Goal: Transaction & Acquisition: Obtain resource

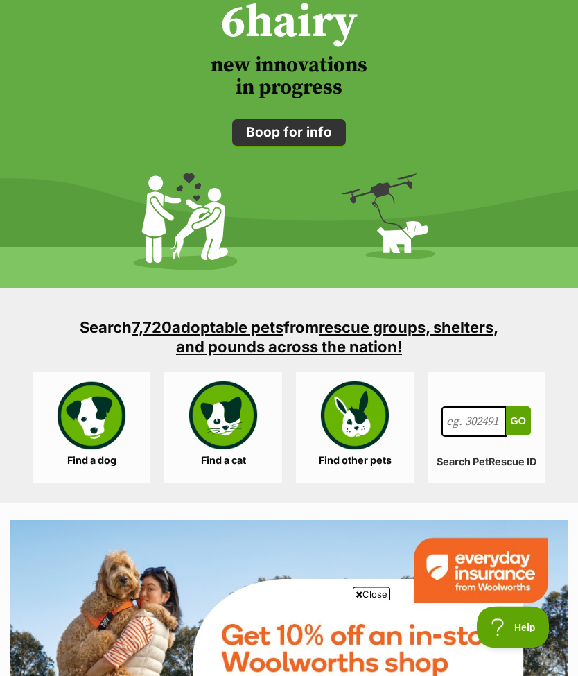
scroll to position [1939, 0]
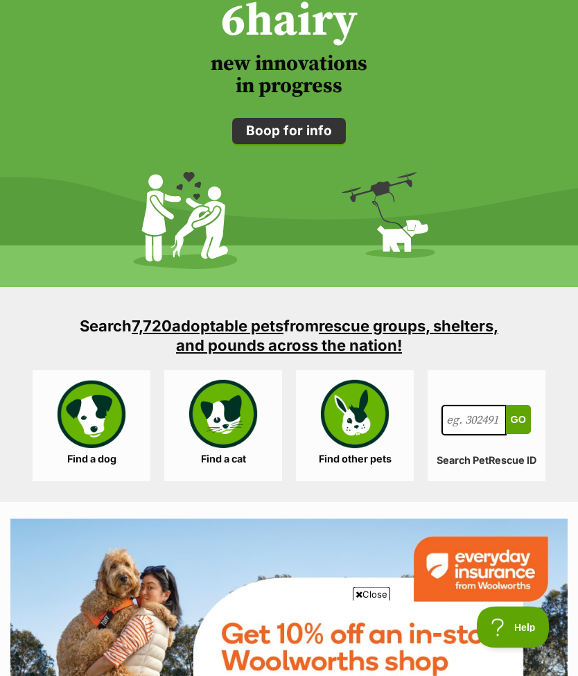
click at [102, 413] on link "Find a dog" at bounding box center [92, 426] width 118 height 111
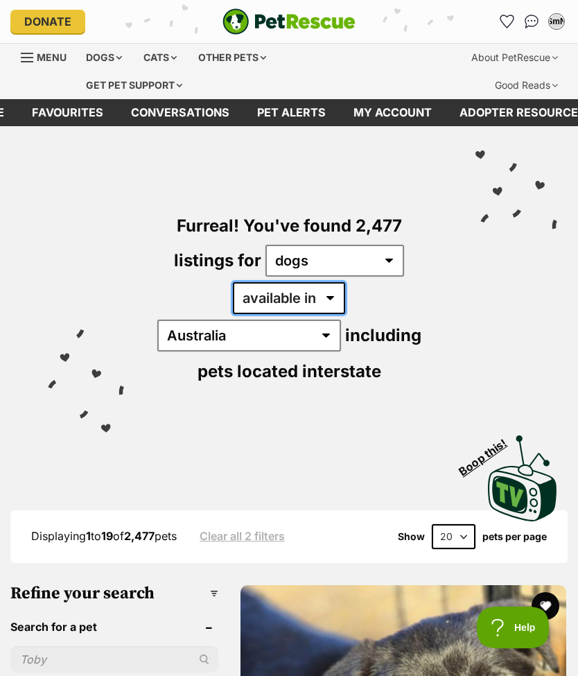
click at [286, 295] on select "available in located in" at bounding box center [289, 298] width 112 height 32
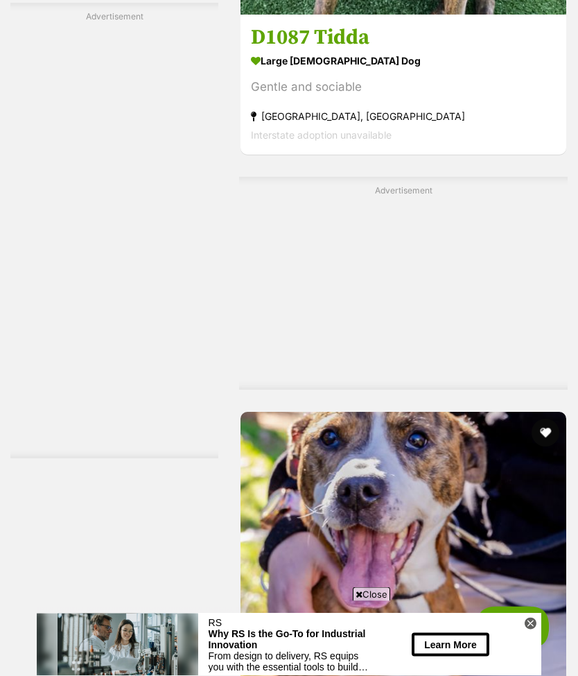
scroll to position [3293, 0]
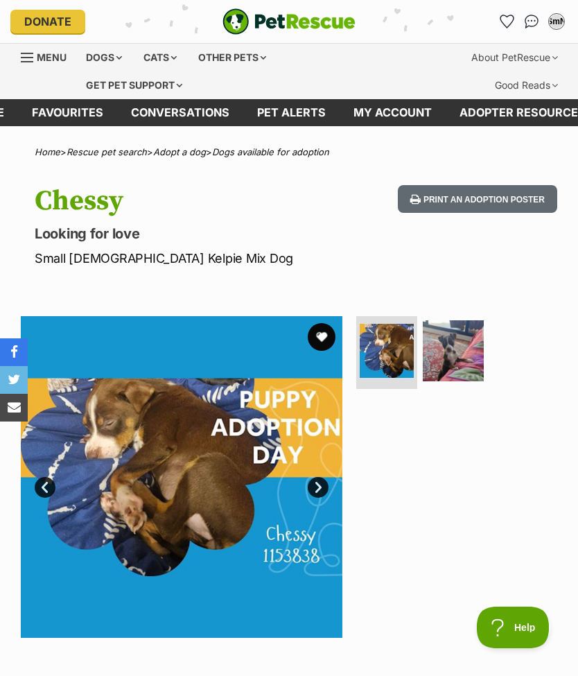
click at [103, 50] on div "Dogs" at bounding box center [103, 58] width 55 height 28
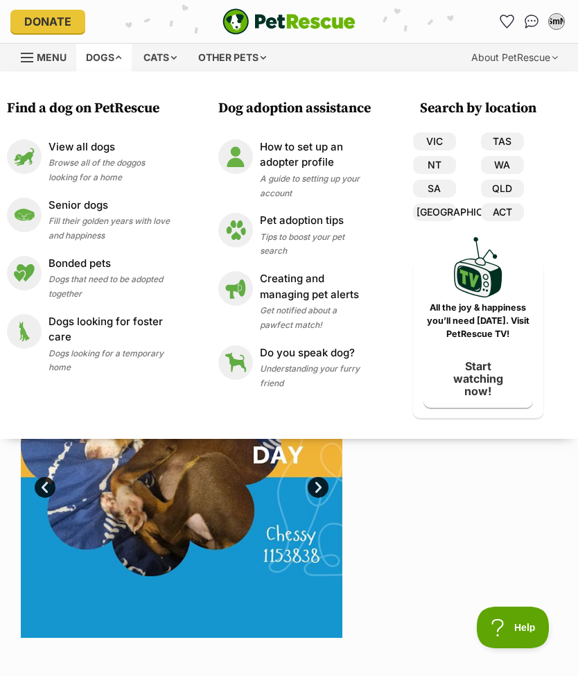
click at [76, 150] on p "View all dogs" at bounding box center [109, 147] width 121 height 16
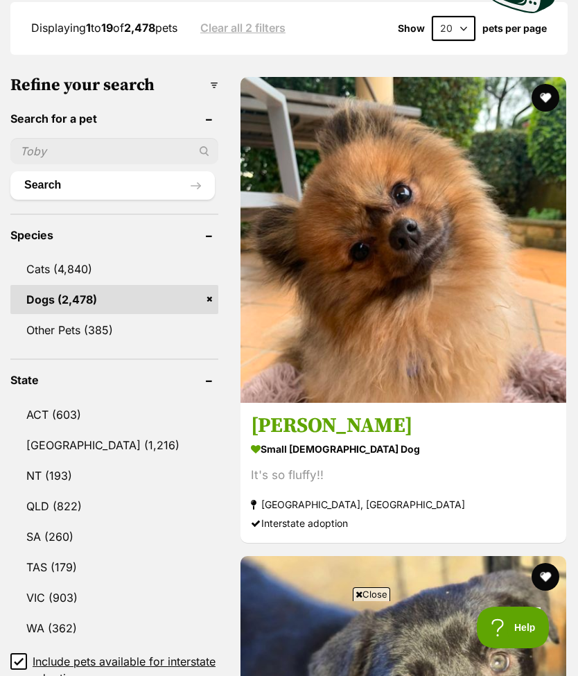
scroll to position [507, 0]
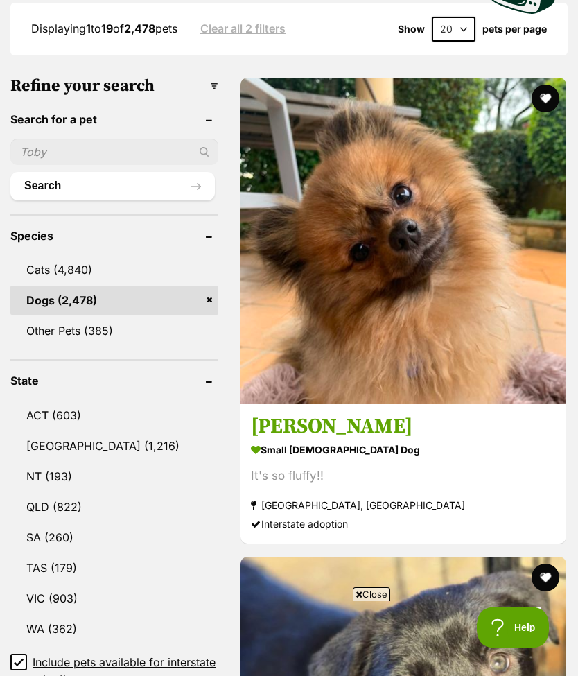
click at [69, 584] on link "VIC (903)" at bounding box center [114, 598] width 208 height 29
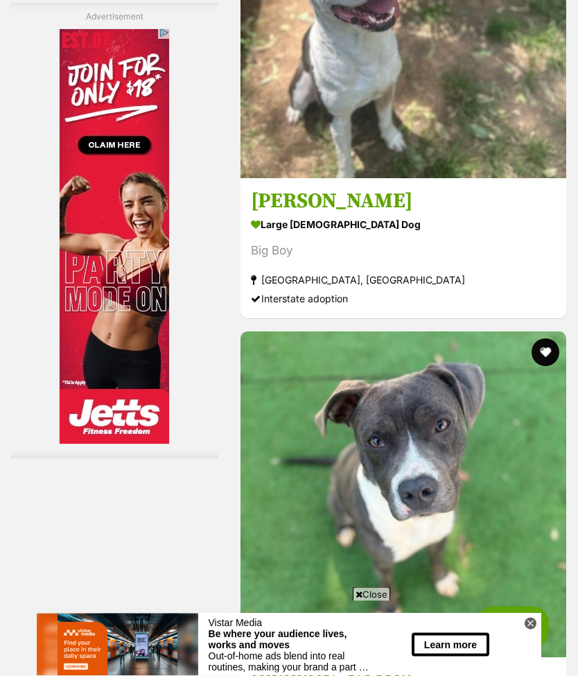
scroll to position [3852, 0]
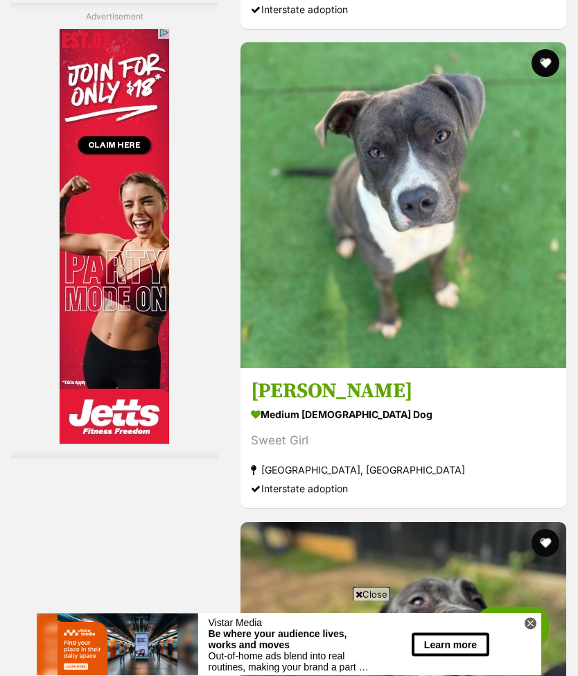
scroll to position [4142, 0]
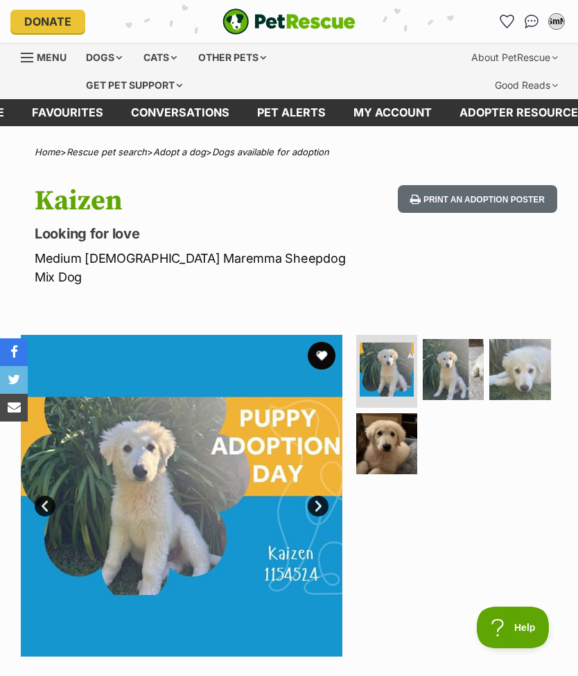
click at [516, 489] on div at bounding box center [456, 496] width 204 height 322
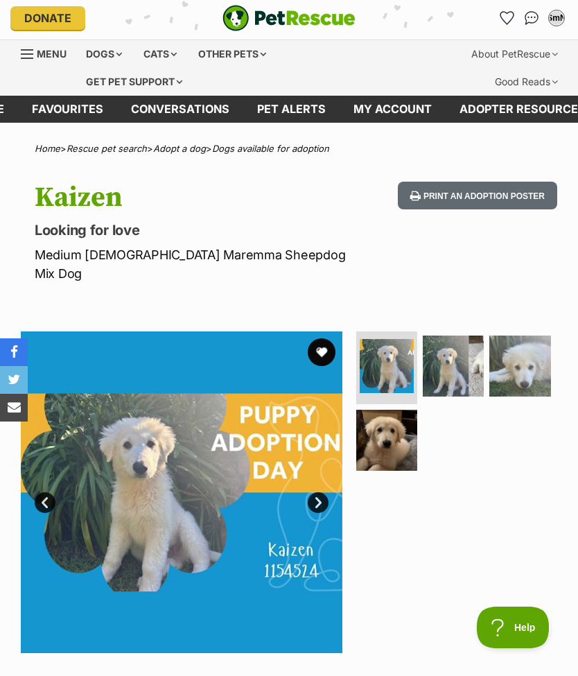
scroll to position [7, 0]
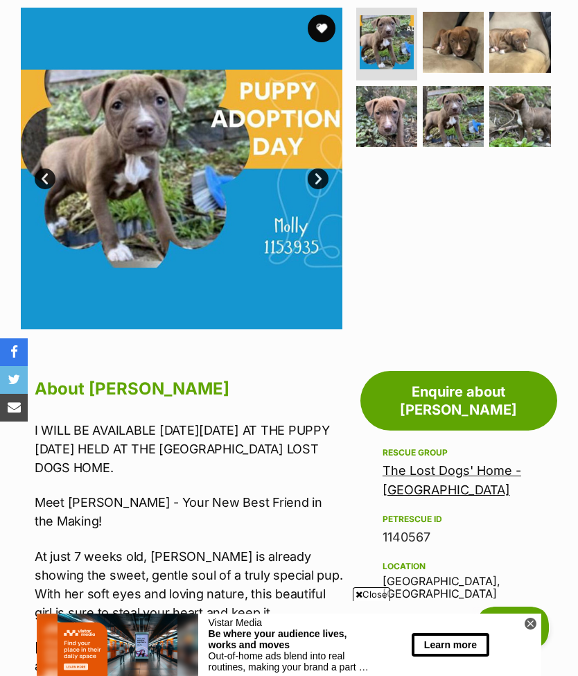
scroll to position [324, 0]
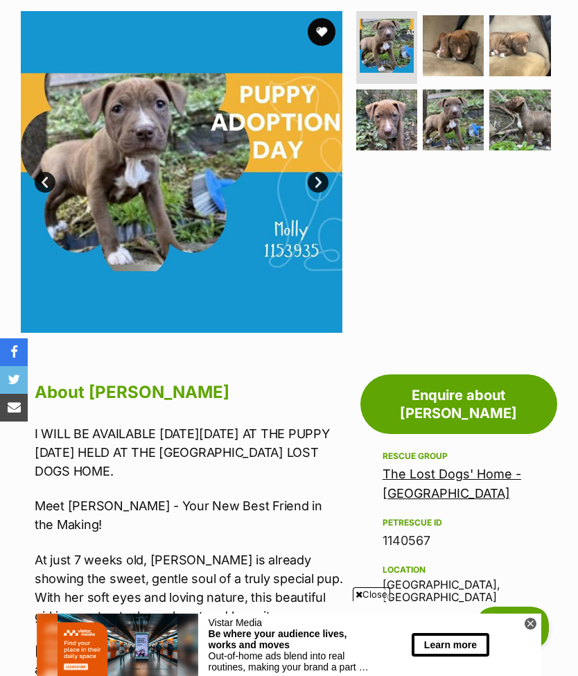
click at [363, 601] on span "Close" at bounding box center [371, 594] width 37 height 14
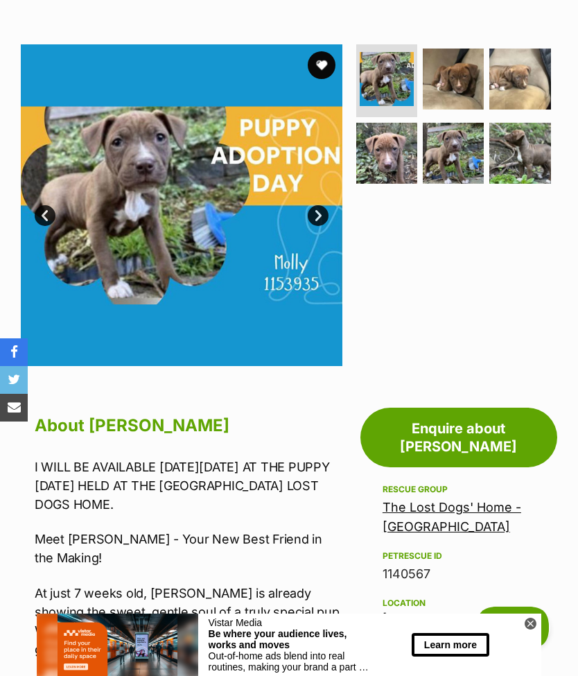
scroll to position [0, 0]
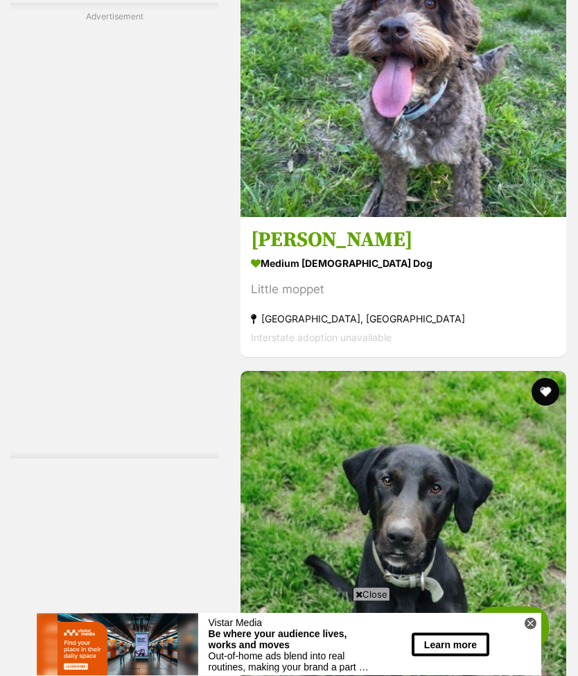
scroll to position [4293, 0]
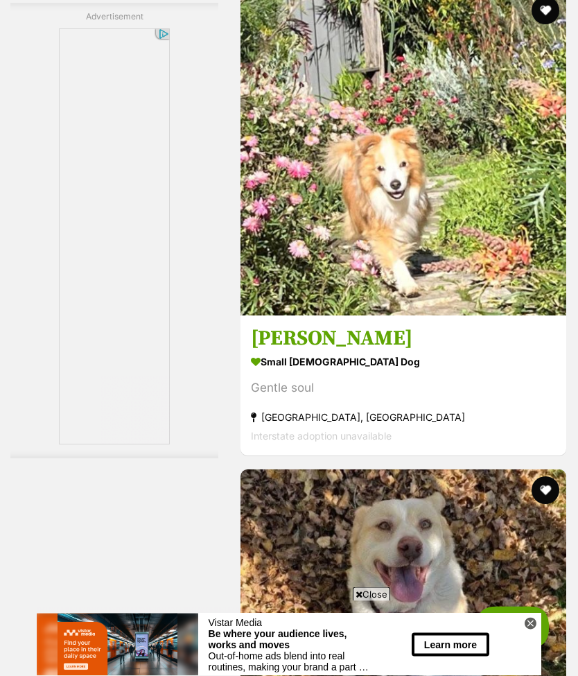
scroll to position [4246, 0]
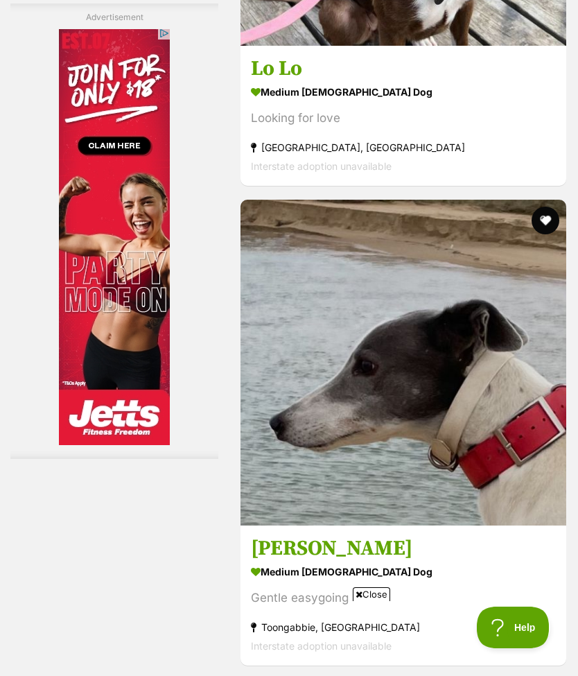
scroll to position [4355, 0]
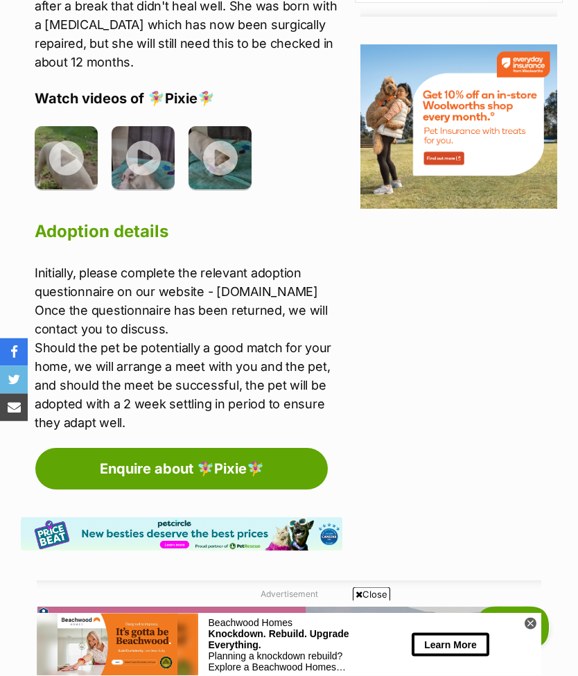
scroll to position [1795, 0]
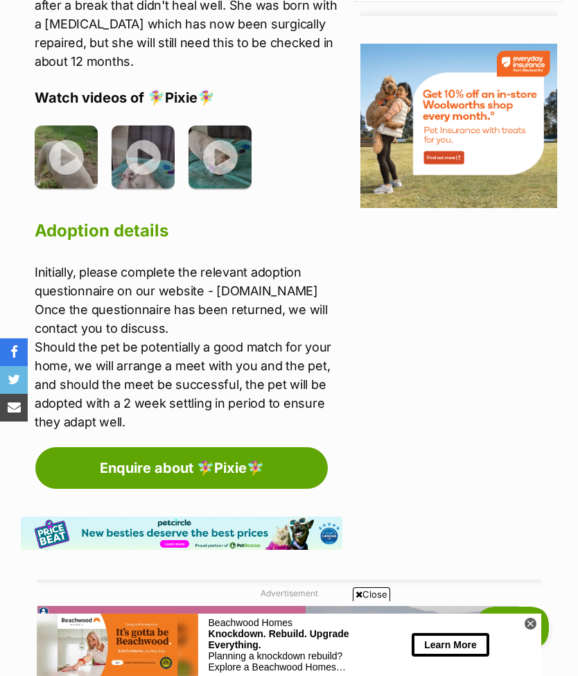
click at [229, 447] on link "Enquire about 🧚‍♀️Pixie🧚‍♀️" at bounding box center [181, 468] width 293 height 42
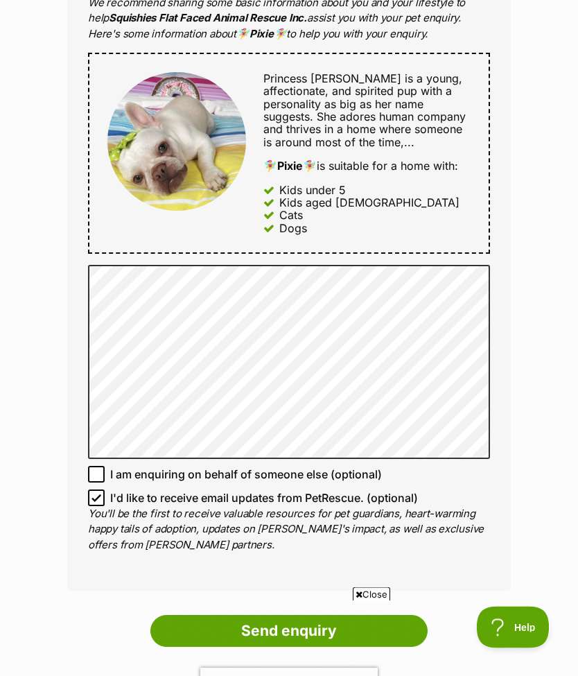
scroll to position [678, 0]
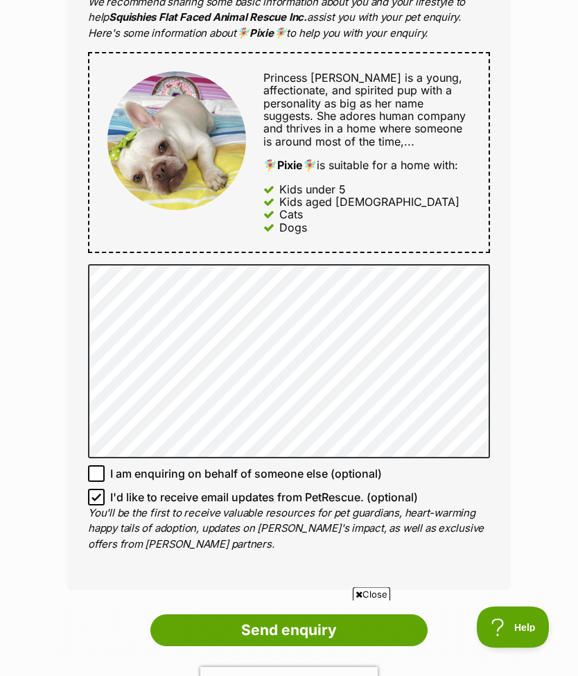
click at [290, 625] on input "Send enquiry" at bounding box center [288, 631] width 277 height 32
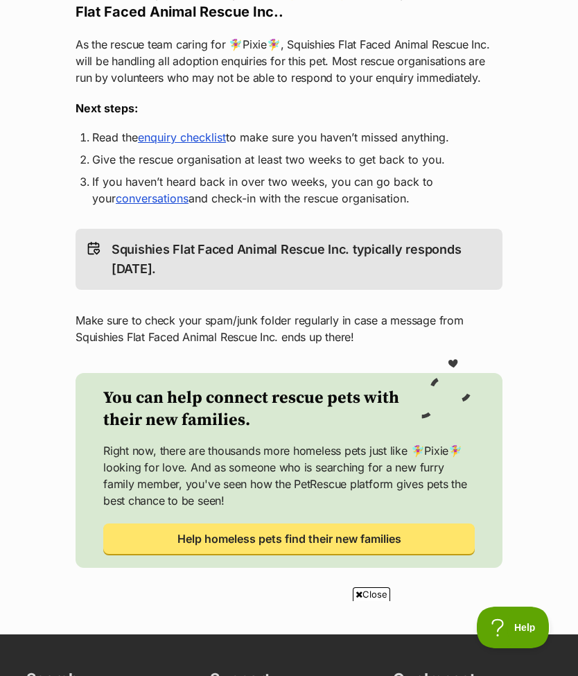
scroll to position [296, 0]
